Goal: Use online tool/utility: Utilize a website feature to perform a specific function

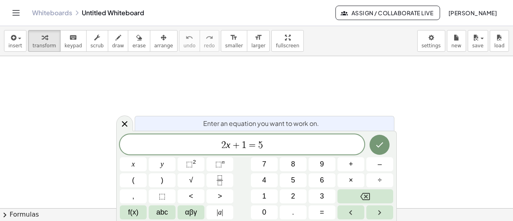
click at [17, 13] on icon "Toggle navigation" at bounding box center [16, 13] width 10 height 10
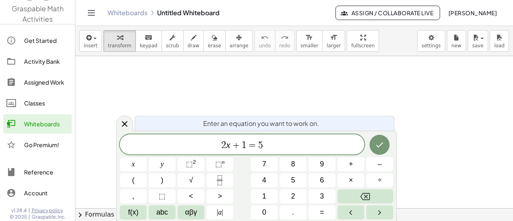
scroll to position [310, 0]
click at [87, 14] on icon "Toggle navigation" at bounding box center [92, 13] width 10 height 10
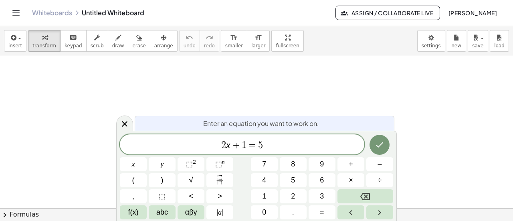
click at [16, 12] on icon "Toggle navigation" at bounding box center [16, 13] width 10 height 10
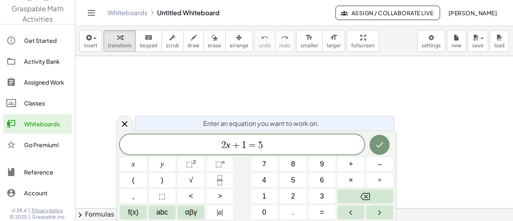
scroll to position [390, 0]
click at [127, 121] on icon at bounding box center [125, 124] width 6 height 6
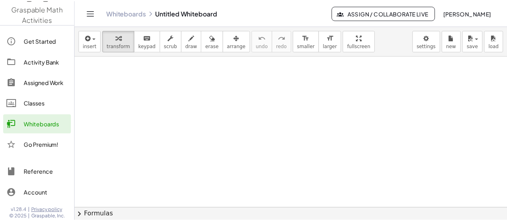
scroll to position [515, 0]
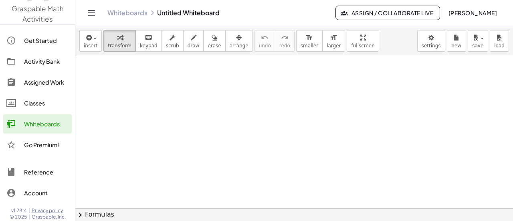
click at [82, 214] on span "chevron_right" at bounding box center [80, 215] width 10 height 10
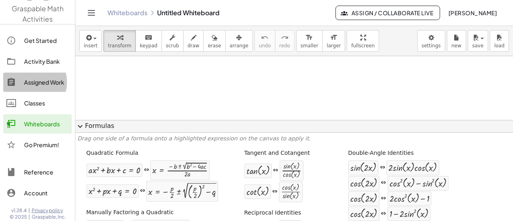
click at [55, 78] on div "Assigned Work" at bounding box center [46, 82] width 44 height 10
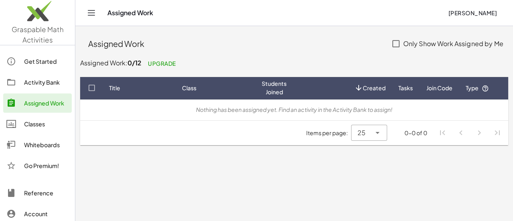
click at [42, 84] on div "Activity Bank" at bounding box center [46, 82] width 44 height 10
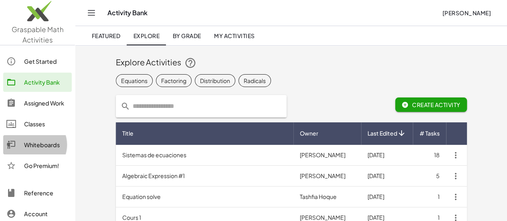
click at [49, 149] on div "Whiteboards" at bounding box center [46, 145] width 44 height 10
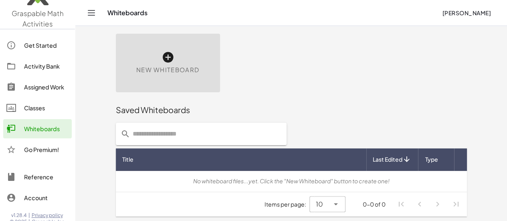
scroll to position [21, 0]
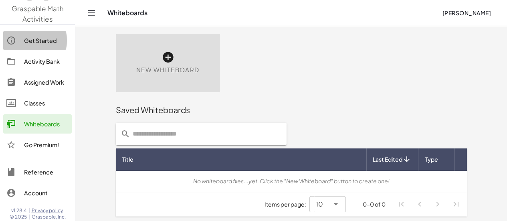
click at [52, 36] on div "Get Started" at bounding box center [46, 41] width 44 height 10
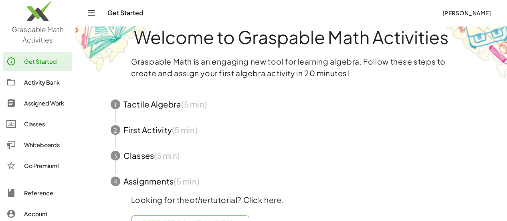
scroll to position [42, 0]
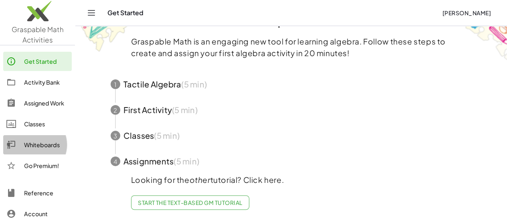
click at [51, 147] on div "Whiteboards" at bounding box center [46, 145] width 44 height 10
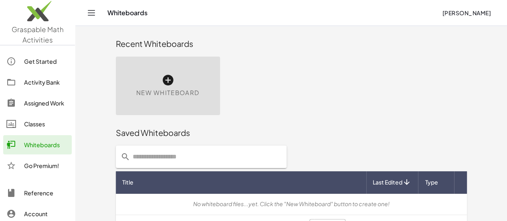
click at [149, 91] on span "New Whiteboard" at bounding box center [167, 92] width 63 height 9
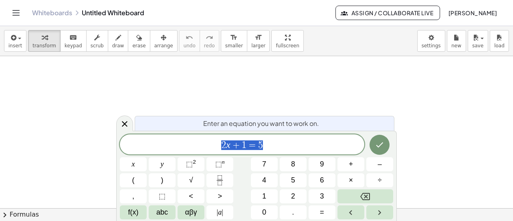
scroll to position [152, 0]
click at [6, 216] on span "chevron_right" at bounding box center [5, 215] width 10 height 10
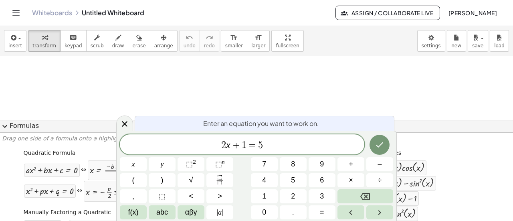
click at [2, 127] on span "expand_more" at bounding box center [5, 126] width 10 height 10
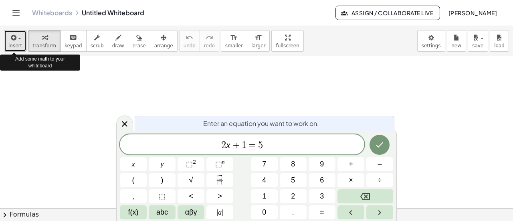
click at [18, 38] on span "button" at bounding box center [19, 39] width 3 height 2
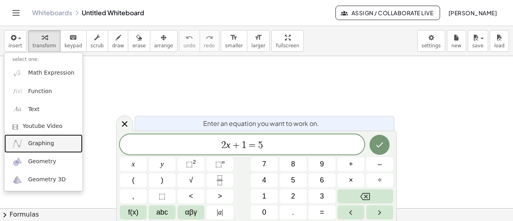
click at [48, 141] on span "Graphing" at bounding box center [41, 143] width 26 height 8
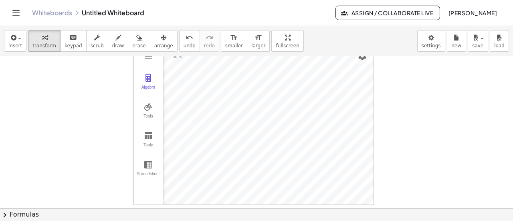
scroll to position [0, 0]
click at [147, 66] on img "Graphing Calculator" at bounding box center [148, 64] width 10 height 10
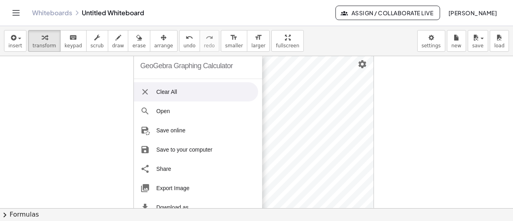
click at [111, 91] on div at bounding box center [256, 208] width 513 height 304
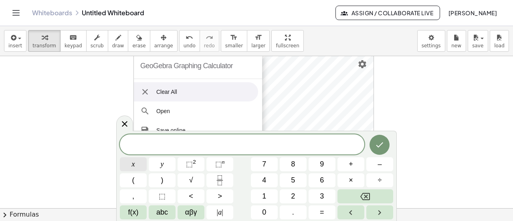
click at [137, 166] on button "x" at bounding box center [133, 164] width 27 height 14
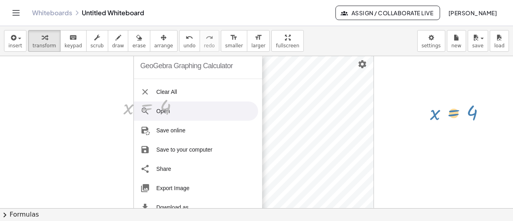
drag, startPoint x: 143, startPoint y: 107, endPoint x: 450, endPoint y: 113, distance: 307.0
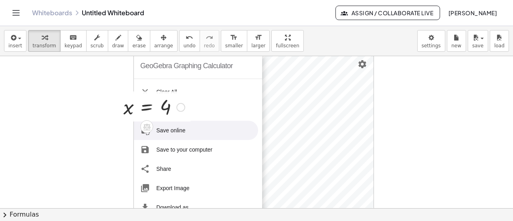
click at [184, 106] on div at bounding box center [180, 107] width 9 height 9
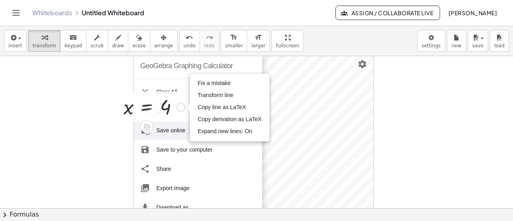
click at [172, 92] on div "x = 4 Fix a mistake Transform line Copy line as LaTeX Copy derivation as LaTeX …" at bounding box center [150, 106] width 79 height 30
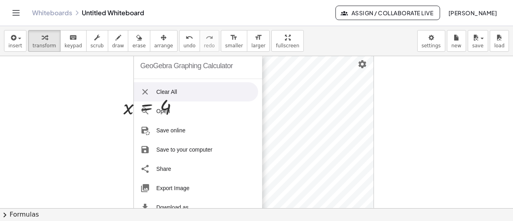
click at [146, 88] on img "Graphing Calculator" at bounding box center [145, 92] width 10 height 10
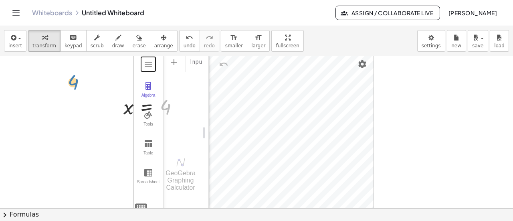
drag, startPoint x: 162, startPoint y: 103, endPoint x: 71, endPoint y: 86, distance: 93.4
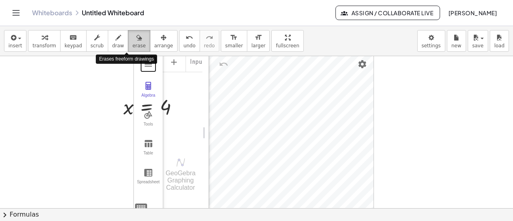
click at [136, 41] on icon "button" at bounding box center [139, 38] width 6 height 10
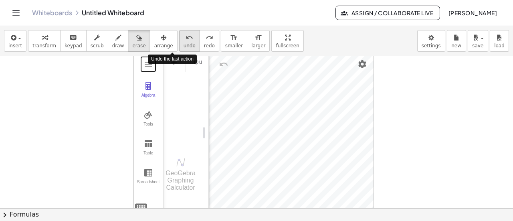
click at [184, 45] on span "undo" at bounding box center [190, 46] width 12 height 6
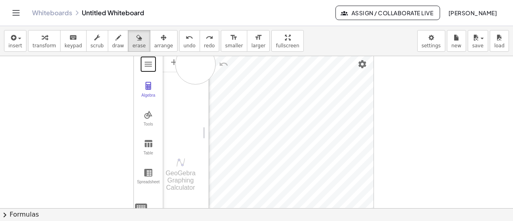
click at [196, 64] on div at bounding box center [256, 208] width 513 height 304
click at [204, 132] on div at bounding box center [256, 208] width 513 height 304
drag, startPoint x: 204, startPoint y: 132, endPoint x: 290, endPoint y: 129, distance: 85.8
click at [290, 129] on div at bounding box center [256, 208] width 513 height 304
click at [172, 62] on div at bounding box center [256, 208] width 513 height 304
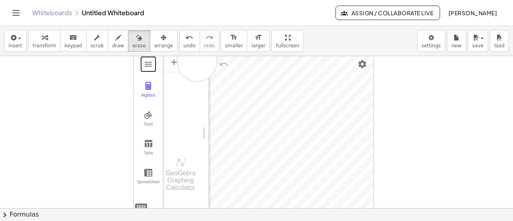
click at [197, 61] on div at bounding box center [256, 208] width 513 height 304
click at [143, 62] on div at bounding box center [256, 208] width 513 height 304
click at [150, 144] on div at bounding box center [256, 208] width 513 height 304
click at [199, 59] on div at bounding box center [256, 208] width 513 height 304
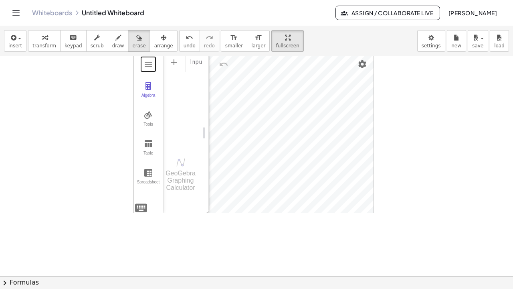
drag, startPoint x: 260, startPoint y: 44, endPoint x: 260, endPoint y: 92, distance: 48.5
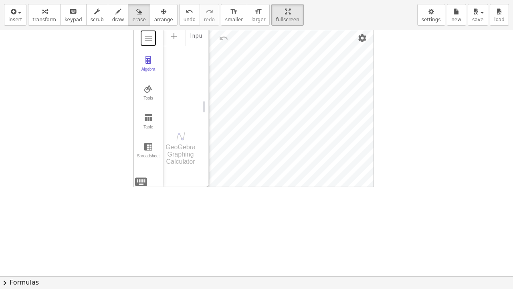
click at [260, 92] on div "insert select one: Math Expression Function Text Youtube Video Graphing Geometr…" at bounding box center [256, 144] width 513 height 289
click at [314, 88] on div at bounding box center [256, 275] width 513 height 491
drag, startPoint x: 141, startPoint y: 107, endPoint x: 159, endPoint y: 172, distance: 67.3
click at [159, 172] on div at bounding box center [256, 275] width 513 height 491
click at [200, 37] on div at bounding box center [256, 275] width 513 height 491
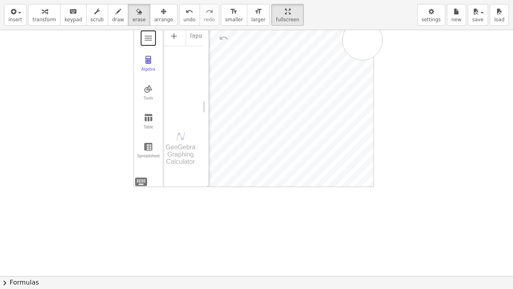
click at [362, 40] on div at bounding box center [256, 275] width 513 height 491
click at [190, 33] on div at bounding box center [256, 275] width 513 height 491
click at [145, 63] on div at bounding box center [256, 275] width 513 height 491
click at [145, 183] on div at bounding box center [256, 275] width 513 height 491
drag, startPoint x: 188, startPoint y: 142, endPoint x: 182, endPoint y: 181, distance: 39.7
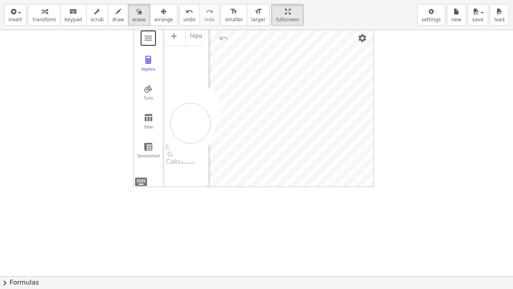
click at [182, 181] on div at bounding box center [256, 275] width 513 height 491
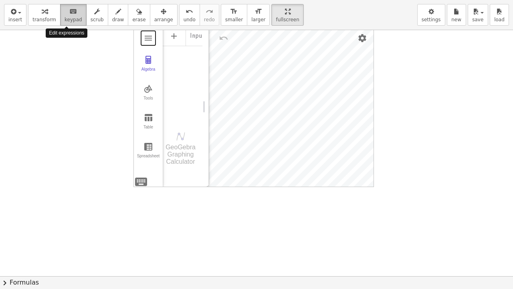
click at [69, 15] on icon "keyboard" at bounding box center [73, 12] width 8 height 10
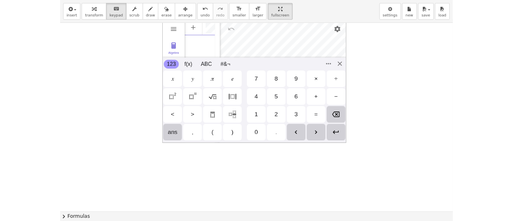
scroll to position [4, 0]
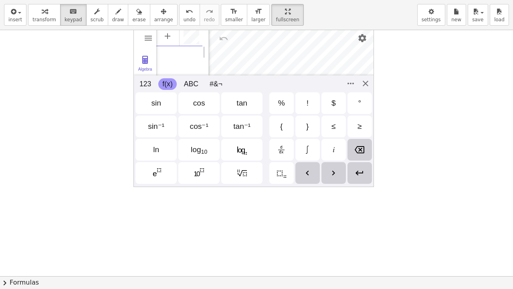
click at [169, 85] on button "f(x)" at bounding box center [167, 84] width 18 height 12
click at [173, 85] on button "f(x)" at bounding box center [167, 84] width 18 height 12
click at [331, 174] on img "Right Arrow" at bounding box center [334, 173] width 10 height 10
click at [308, 173] on img "Left Arrow" at bounding box center [308, 173] width 10 height 10
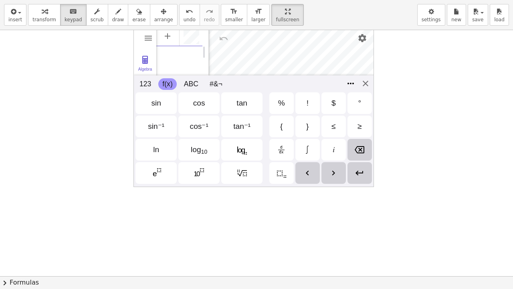
click at [351, 82] on img "Commands" at bounding box center [351, 84] width 10 height 10
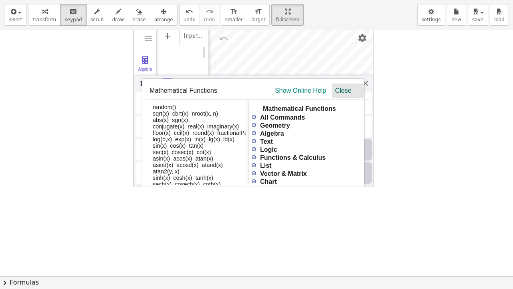
click at [347, 93] on div "Close" at bounding box center [348, 90] width 26 height 7
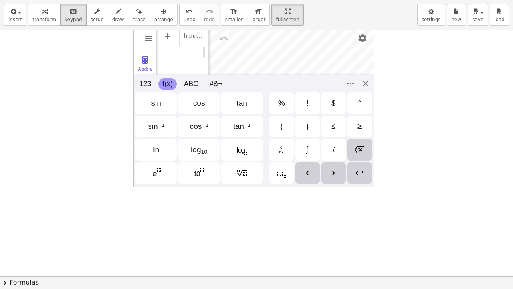
click at [172, 85] on button "f(x)" at bounding box center [167, 84] width 18 height 12
click at [306, 174] on img "Left Arrow" at bounding box center [308, 173] width 10 height 10
click at [364, 84] on div "GeoGebra Graphing Calculator Clear All Open Save online Save to your computer S…" at bounding box center [253, 106] width 240 height 160
